Goal: Task Accomplishment & Management: Manage account settings

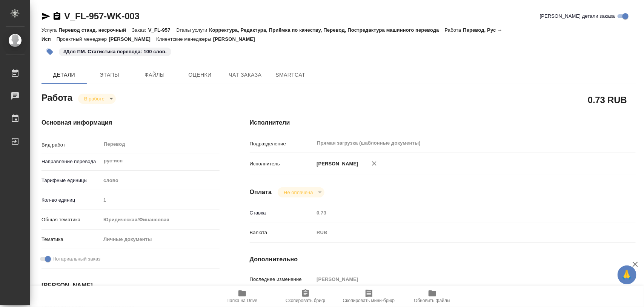
click at [50, 51] on icon "button" at bounding box center [50, 52] width 6 height 6
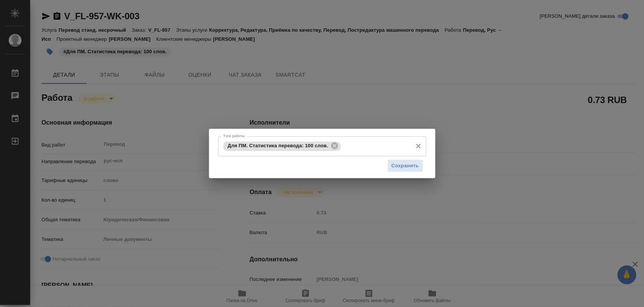
drag, startPoint x: 338, startPoint y: 148, endPoint x: 338, endPoint y: 144, distance: 3.8
click at [338, 148] on icon at bounding box center [334, 145] width 8 height 8
click at [338, 143] on input "Тэги работы" at bounding box center [314, 146] width 187 height 13
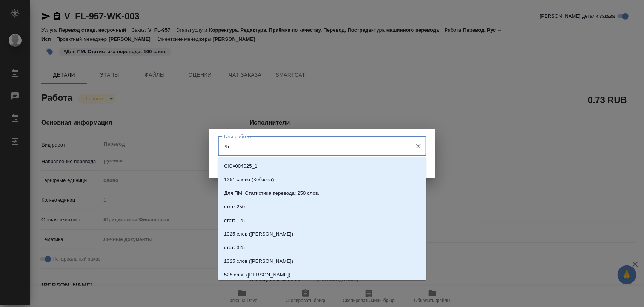
type input "251"
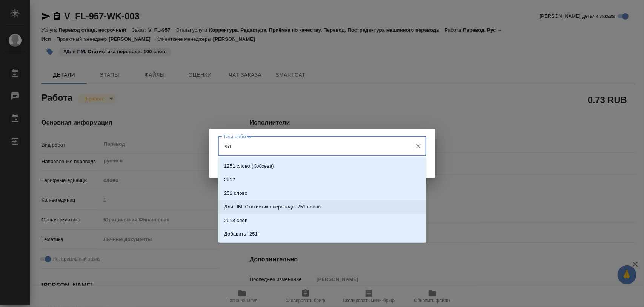
click at [316, 204] on p "Для ПМ. Статистика перевода: 251 слово." at bounding box center [273, 207] width 98 height 8
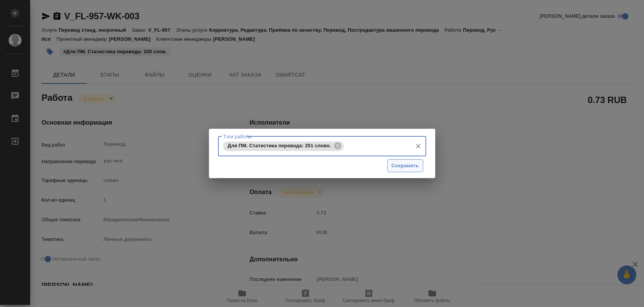
click at [403, 165] on span "Сохранить" at bounding box center [406, 165] width 28 height 9
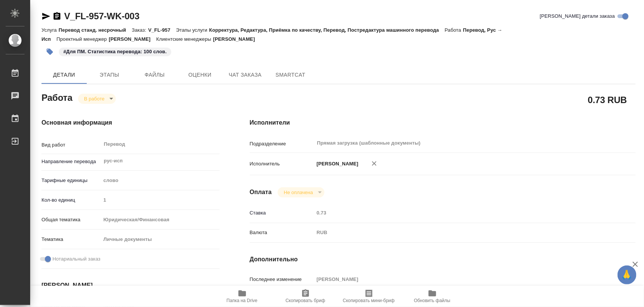
type input "inProgress"
type input "рус-исп"
type input "5a8b1489cc6b4906c91bfd90"
type input "1"
type input "yr-fn"
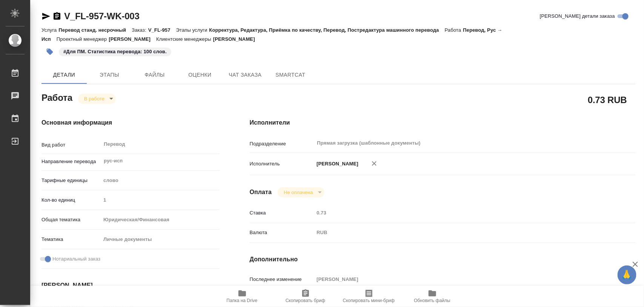
type input "5a8b8b956a9677013d343cfe"
checkbox input "true"
type input "[DATE] 17:49"
type input "[DATE] 18:16"
type input "[DATE] 13:00"
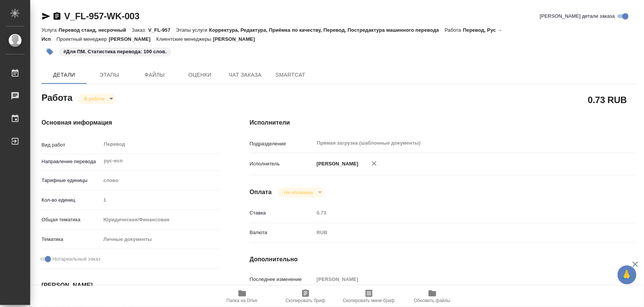
type input "[DATE] 13:00"
type input "Прямая загрузка (шаблонные документы)"
type input "notPayed"
type input "0.73"
type input "RUB"
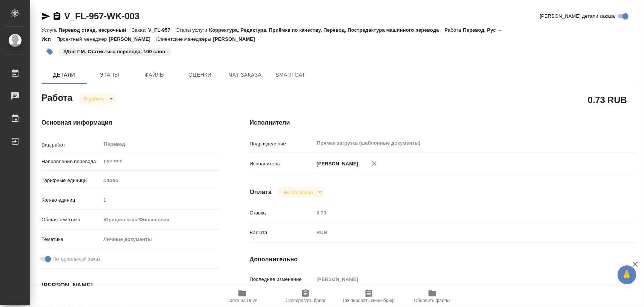
type input "[PERSON_NAME]"
type input "V_FL-957"
type input "Перевод станд. несрочный"
type input "Корректура, Редактура, Приёмка по качеству, Перевод, Постредактура машинного пе…"
type input "[PERSON_NAME]"
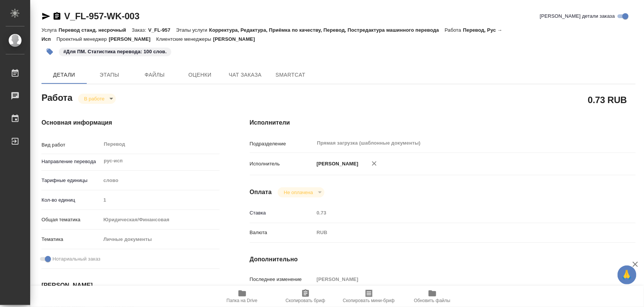
type input "/Clients/FL_V/Orders/V_FL-957"
